Goal: Obtain resource: Download file/media

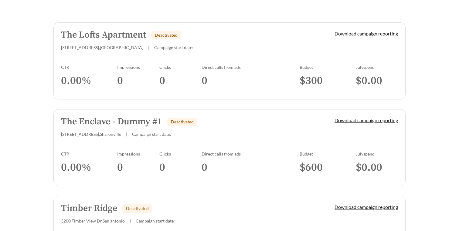
scroll to position [124, 0]
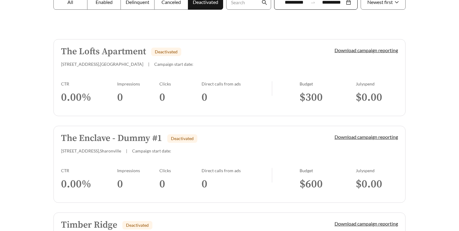
click at [306, 19] on div at bounding box center [229, 10] width 459 height 231
click at [351, 52] on link "Download campaign reporting" at bounding box center [365, 50] width 63 height 6
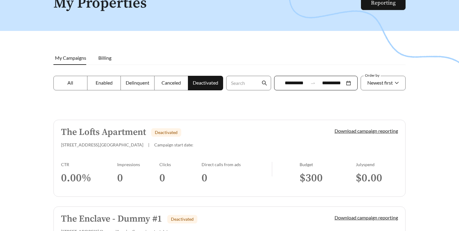
scroll to position [46, 0]
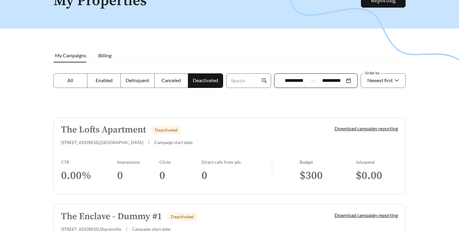
click at [351, 129] on link "Download campaign reporting" at bounding box center [365, 129] width 63 height 6
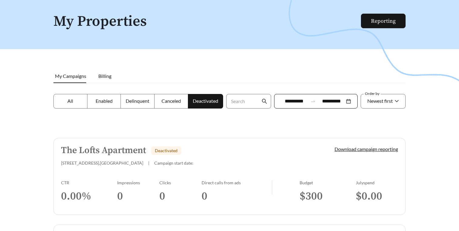
scroll to position [28, 0]
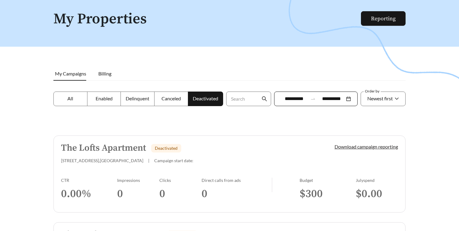
click at [344, 147] on link "Download campaign reporting" at bounding box center [365, 147] width 63 height 6
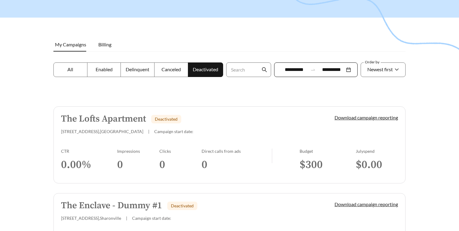
scroll to position [57, 0]
click at [345, 118] on link "Download campaign reporting" at bounding box center [365, 117] width 63 height 6
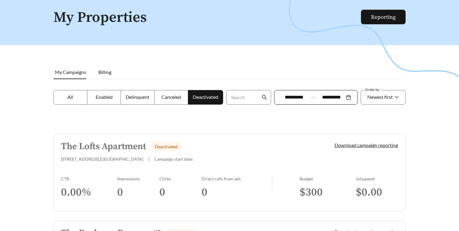
scroll to position [30, 0]
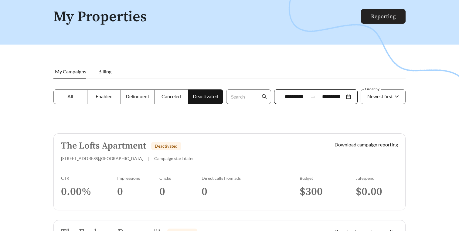
click at [382, 20] on link "Reporting" at bounding box center [383, 16] width 25 height 7
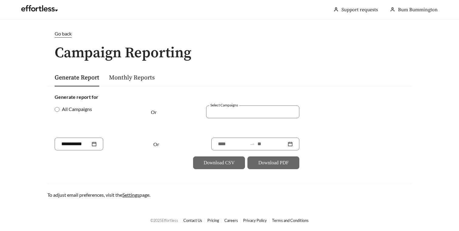
click at [181, 109] on div "Or" at bounding box center [171, 122] width 41 height 32
click at [42, 10] on link at bounding box center [39, 10] width 36 height 6
